Goal: Learn about a topic: Learn about a topic

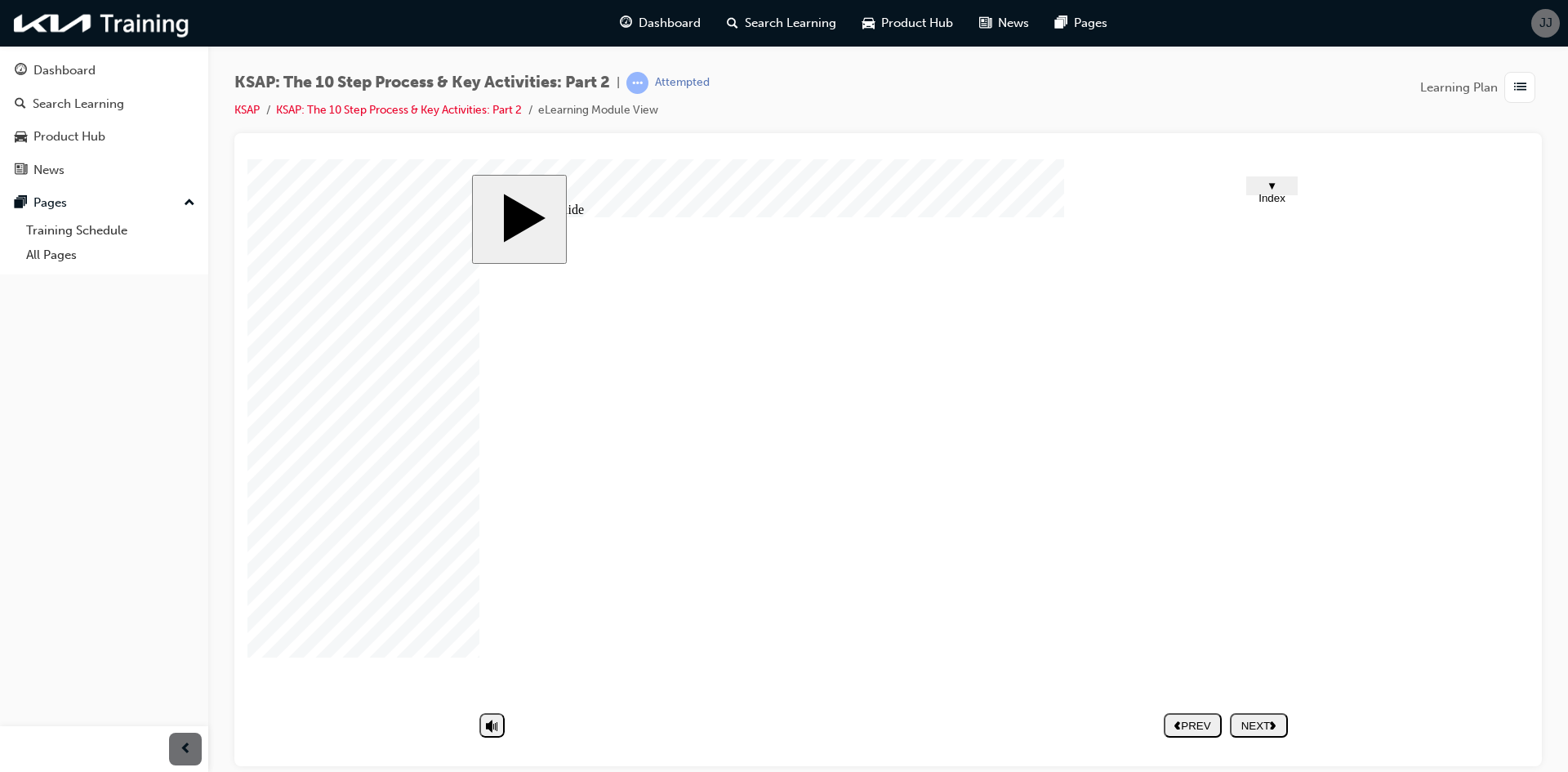
click at [1270, 721] on nav "PREV NEXT SUBMIT" at bounding box center [1226, 725] width 124 height 37
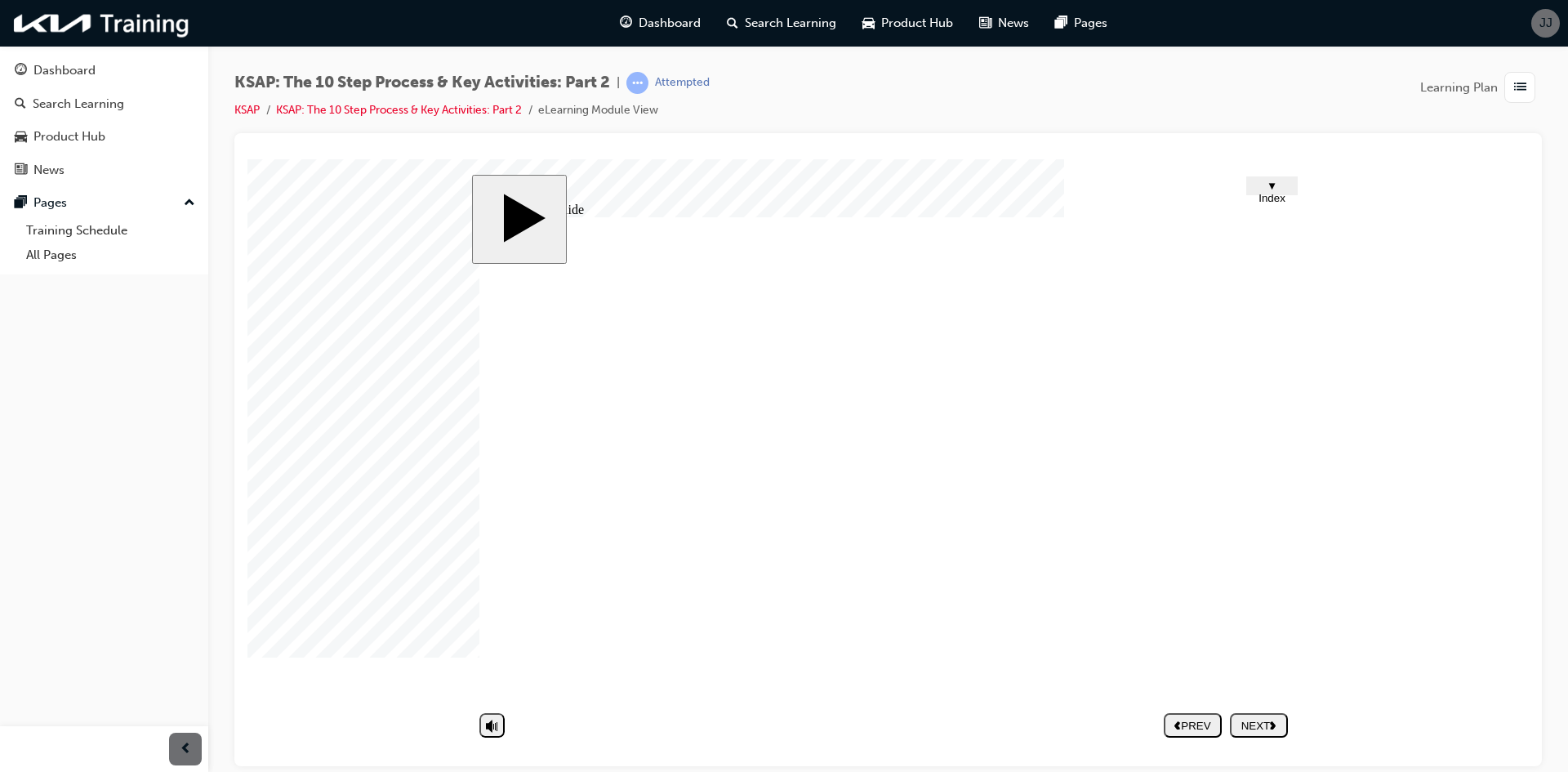
click at [812, 484] on div "Rectangle 5 Rectangle 3 1 Rectangle 3 2 Rectangle 3 3 1 3 Rectangle 2 Group 1 M…" at bounding box center [888, 465] width 817 height 498
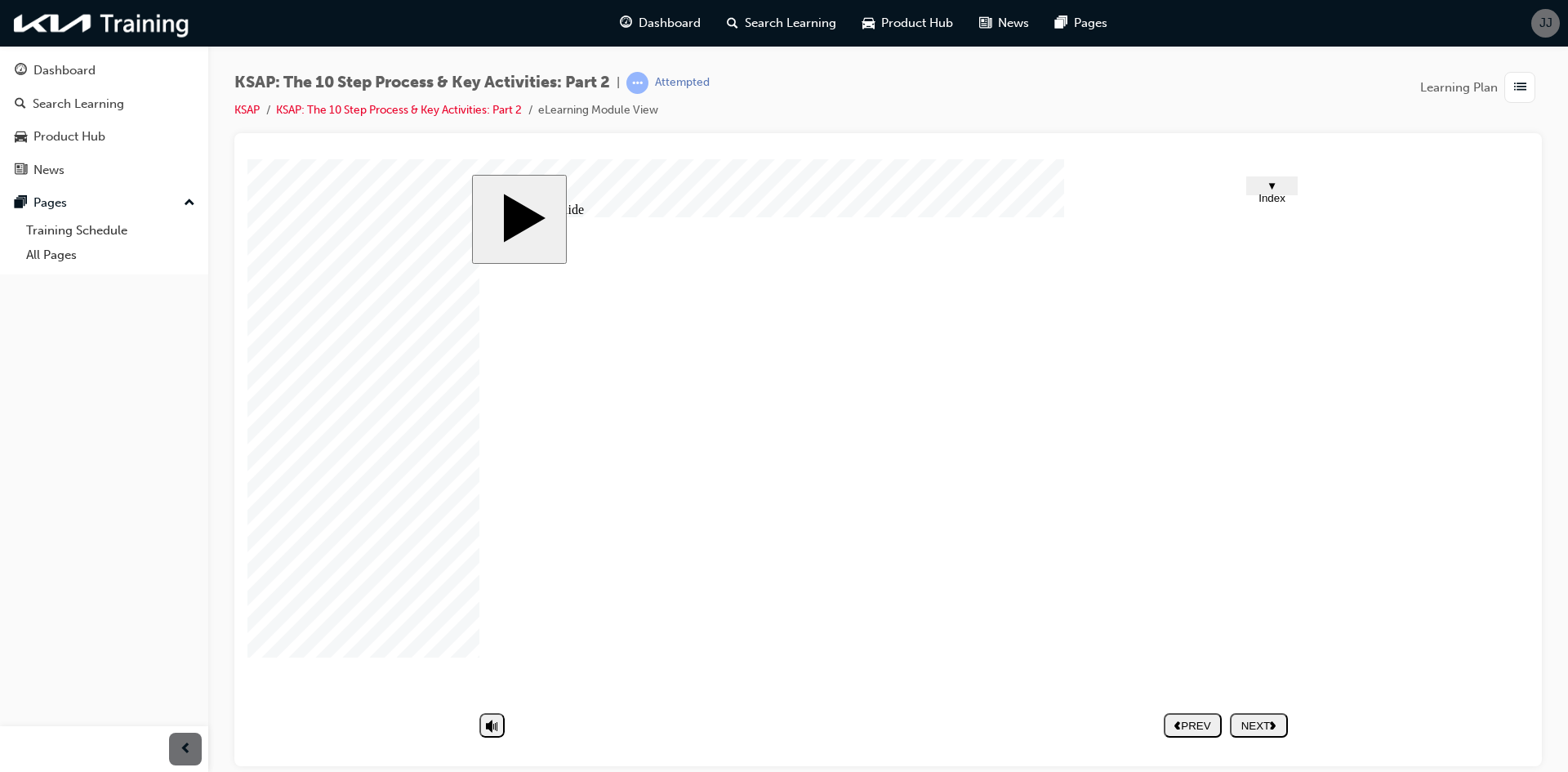
click at [1249, 726] on div "NEXT" at bounding box center [1259, 725] width 45 height 12
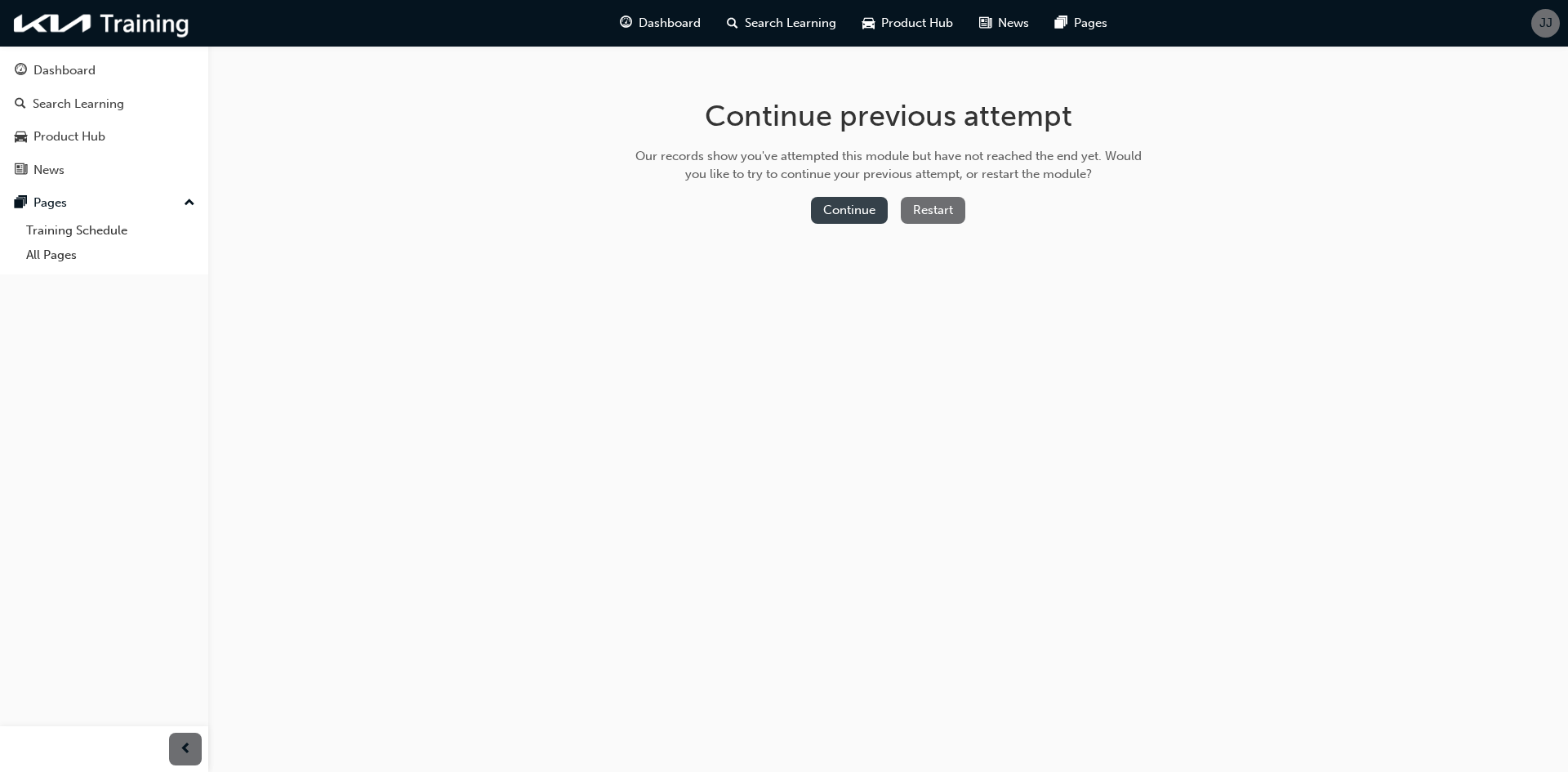
click at [878, 209] on button "Continue" at bounding box center [850, 210] width 77 height 27
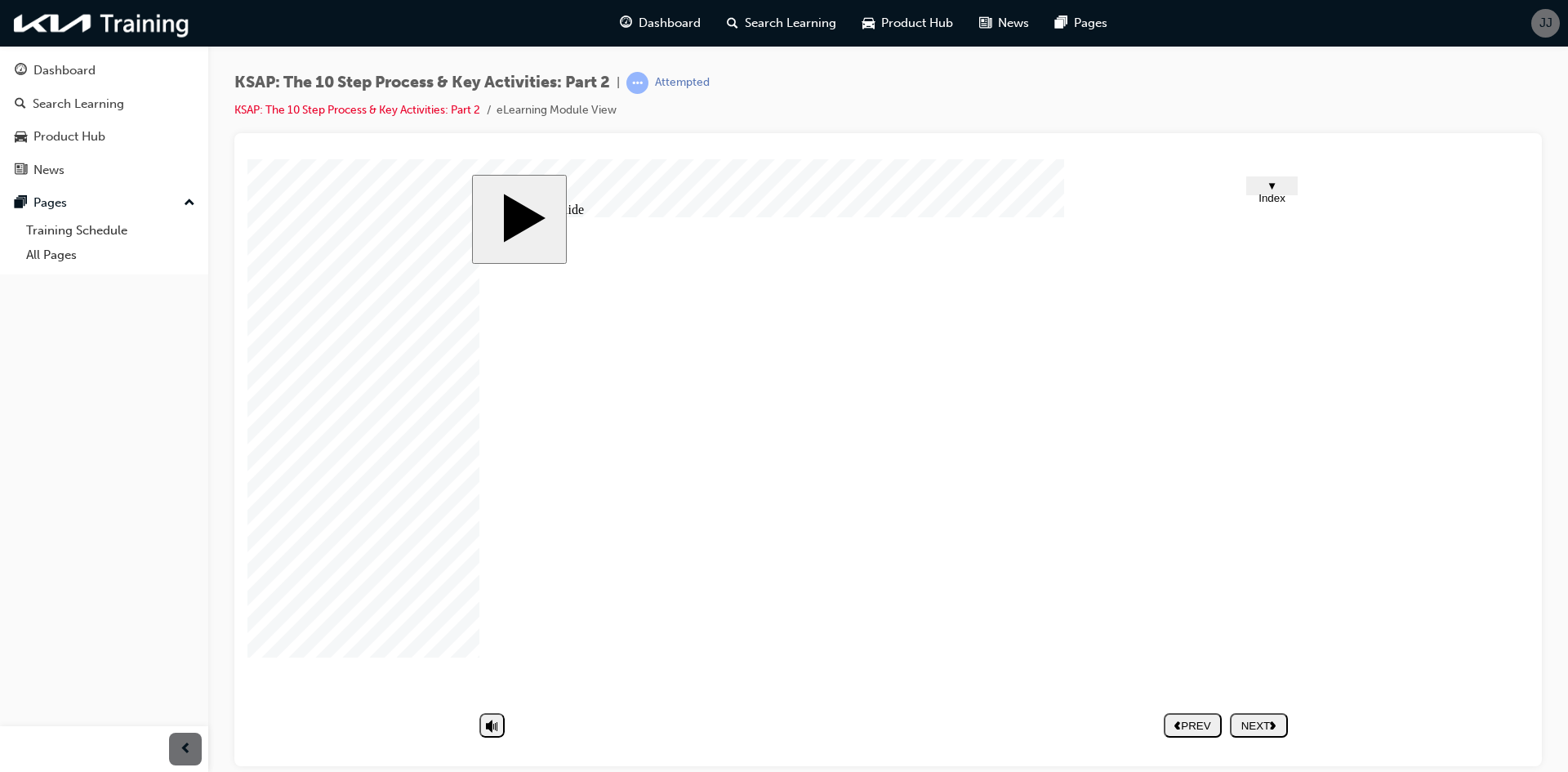
click at [1249, 729] on div "NEXT" at bounding box center [1259, 725] width 45 height 12
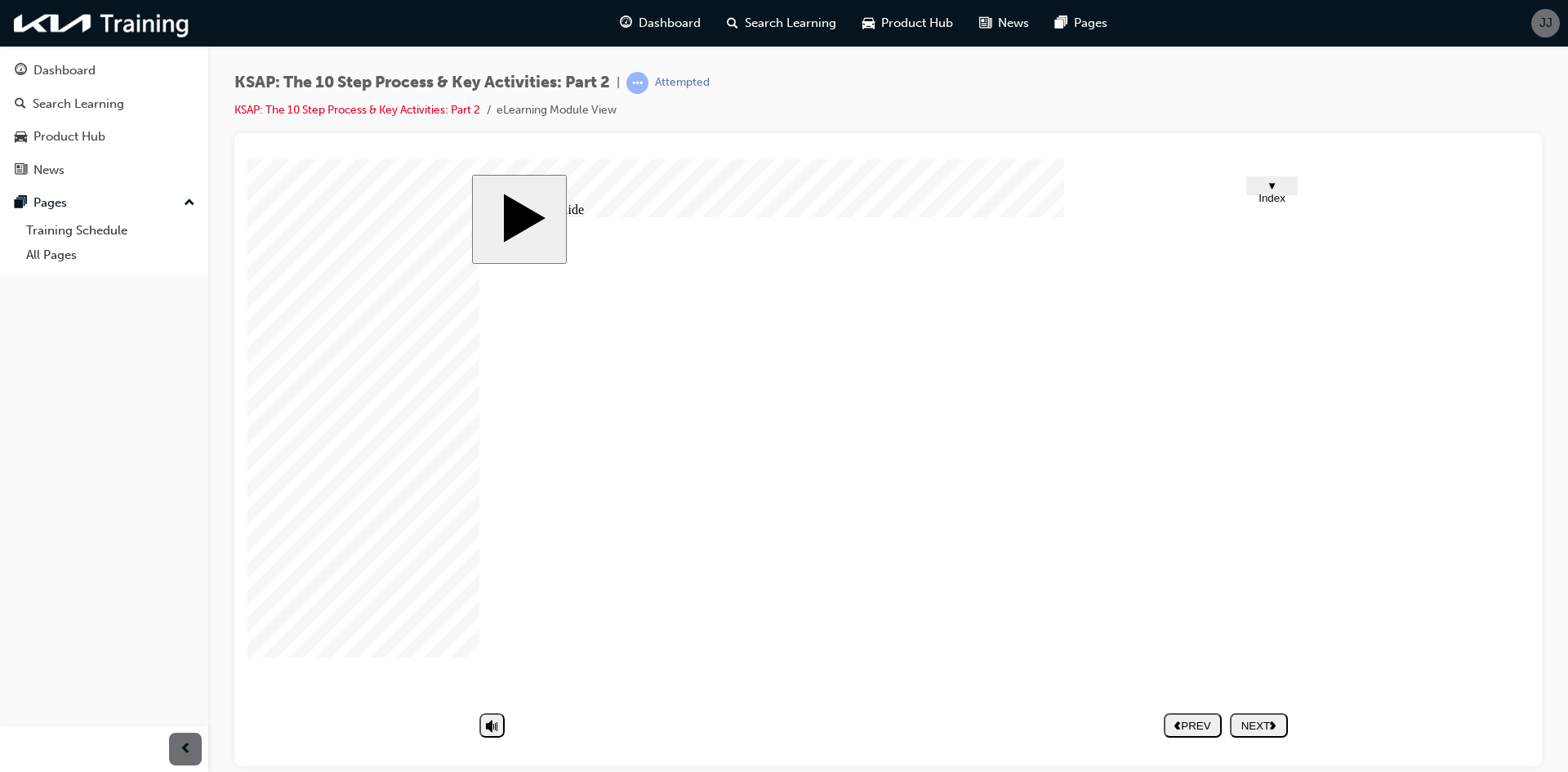
click at [1538, 26] on div "JJ" at bounding box center [1545, 23] width 29 height 29
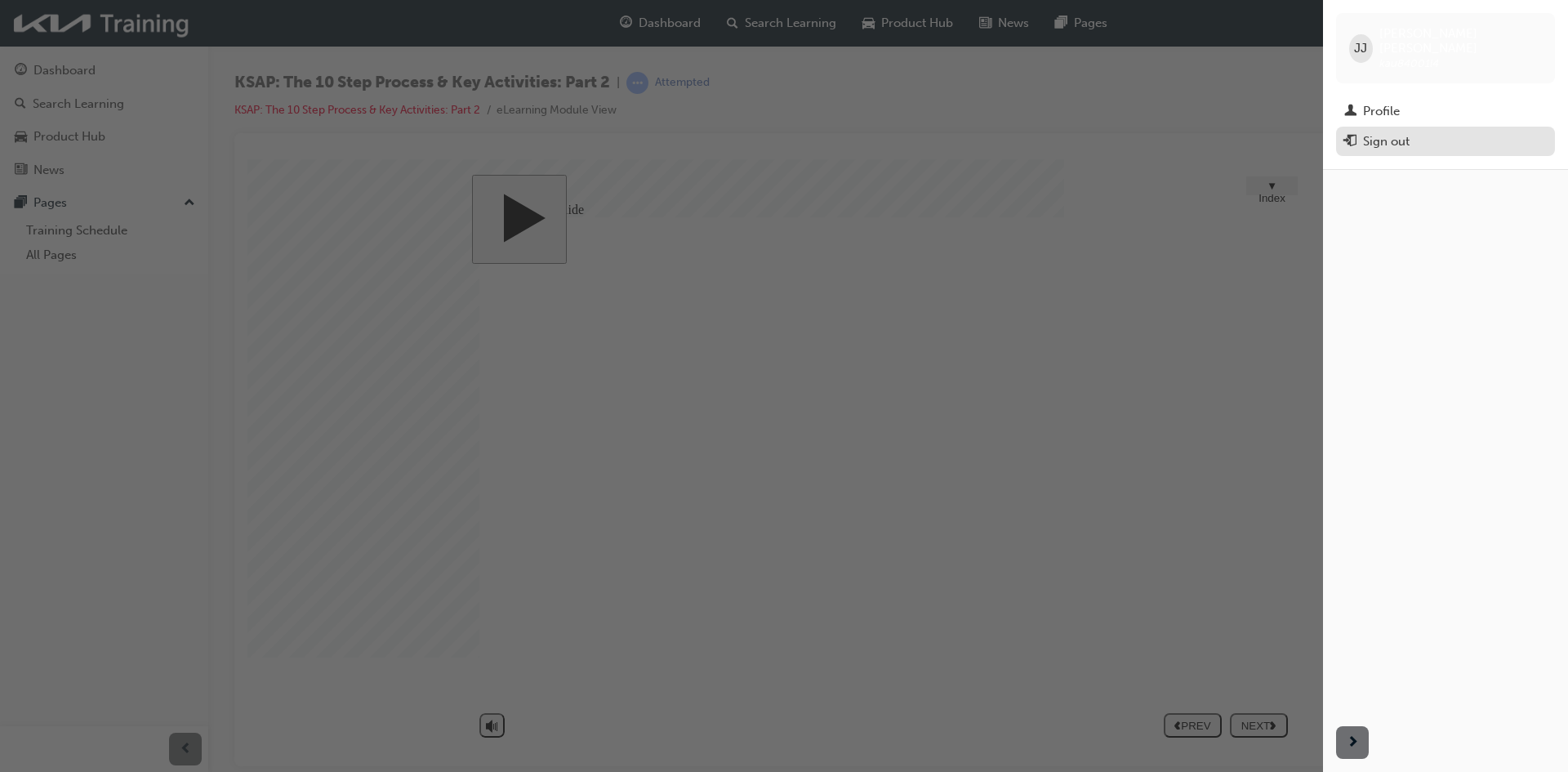
click at [1434, 139] on button "Sign out" at bounding box center [1446, 141] width 219 height 31
